Goal: Task Accomplishment & Management: Use online tool/utility

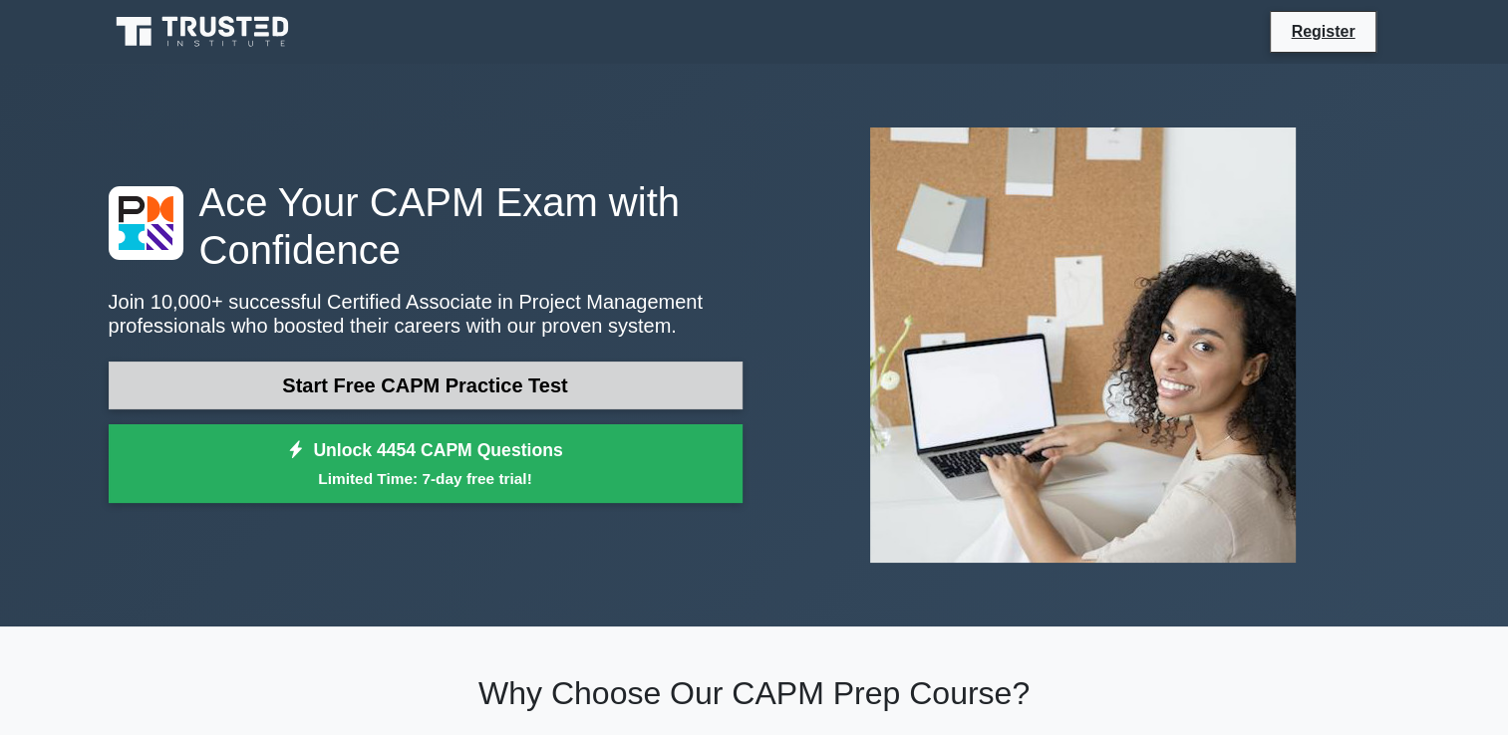
click at [407, 379] on link "Start Free CAPM Practice Test" at bounding box center [426, 386] width 634 height 48
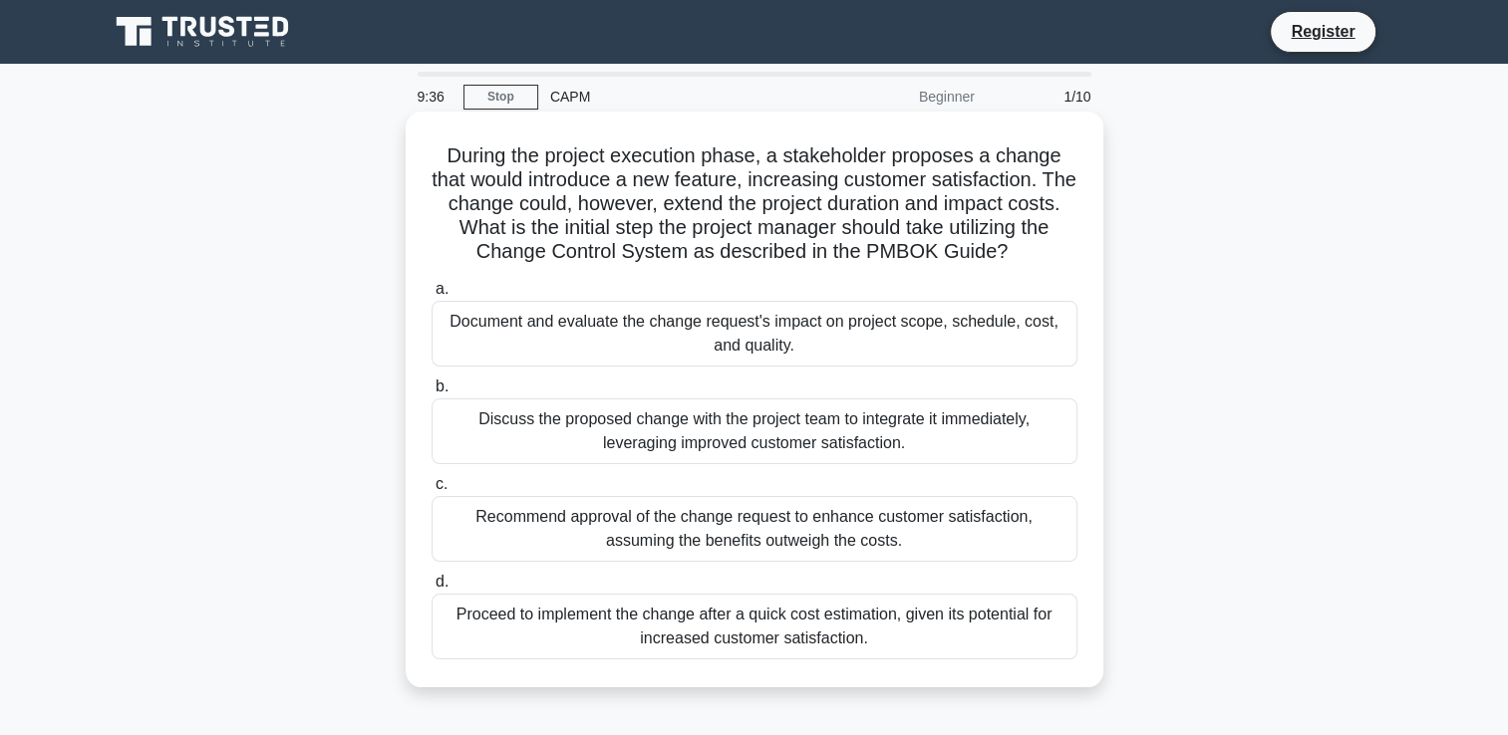
click at [744, 340] on div "Document and evaluate the change request's impact on project scope, schedule, c…" at bounding box center [755, 334] width 646 height 66
click at [432, 296] on input "a. Document and evaluate the change request's impact on project scope, schedule…" at bounding box center [432, 289] width 0 height 13
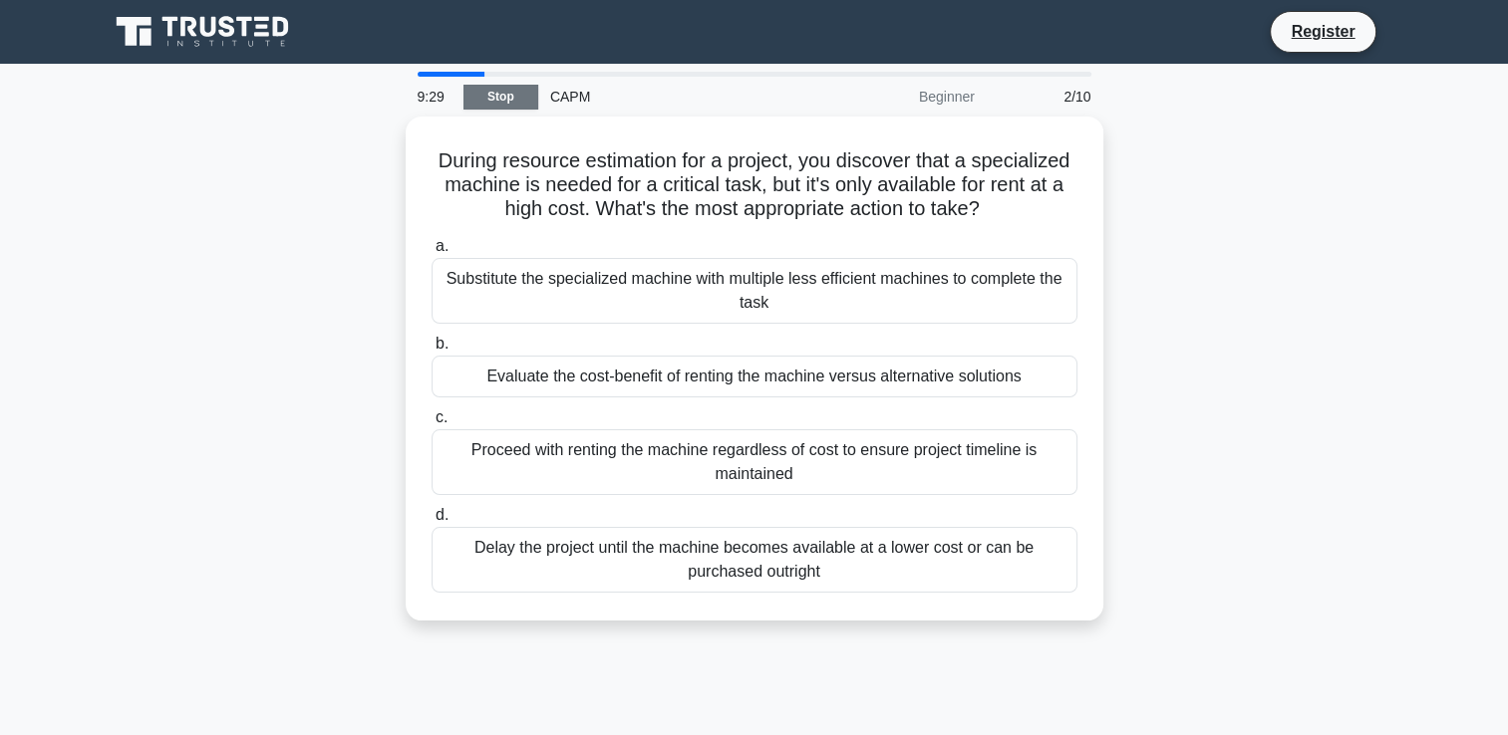
click at [497, 99] on link "Stop" at bounding box center [500, 97] width 75 height 25
